Goal: Task Accomplishment & Management: Complete application form

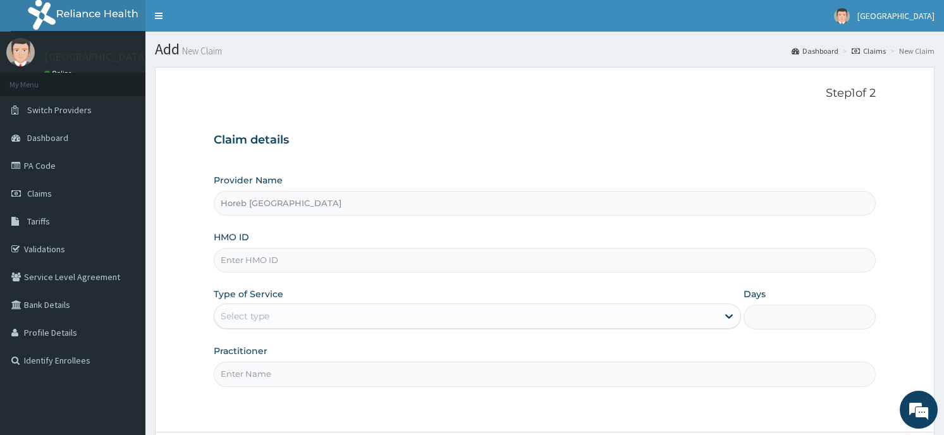
click at [333, 264] on input "HMO ID" at bounding box center [544, 260] width 661 height 25
type input "ret/34614/A"
click at [309, 322] on div "Select type" at bounding box center [465, 316] width 503 height 20
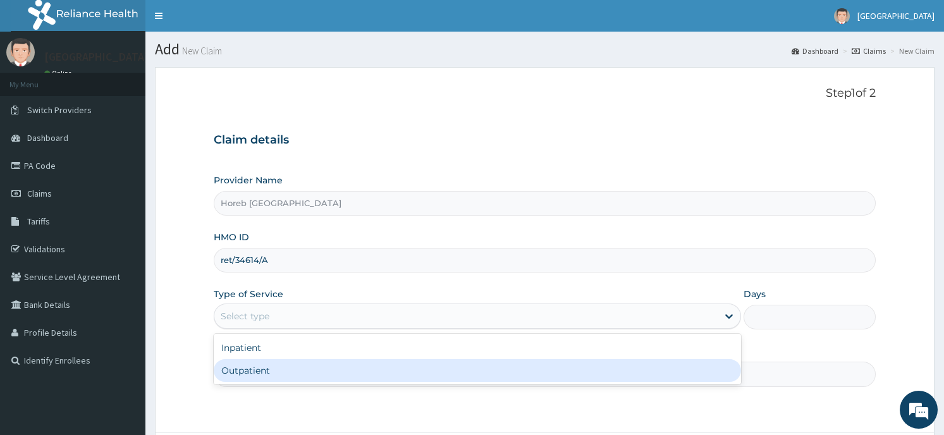
click at [319, 376] on div "Outpatient" at bounding box center [477, 370] width 527 height 23
type input "1"
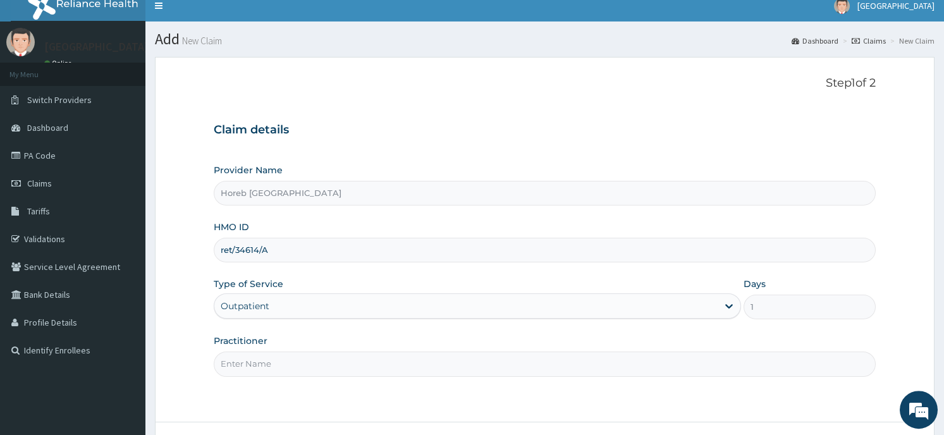
scroll to position [11, 0]
click at [905, 9] on span "[GEOGRAPHIC_DATA]" at bounding box center [895, 4] width 77 height 11
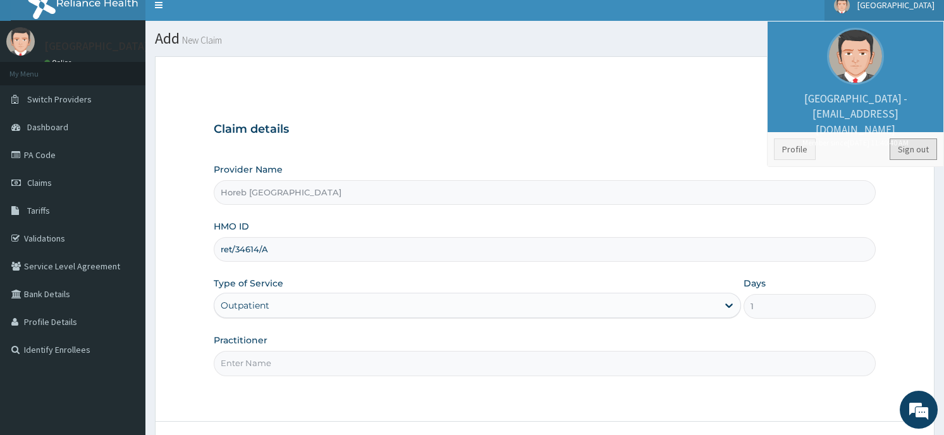
click at [926, 147] on link "Sign out" at bounding box center [912, 148] width 47 height 21
click at [926, 147] on form "Step 1 of 2 Claim details Provider Name Horeb Consult Hospital HMO ID ret/34614…" at bounding box center [544, 274] width 779 height 437
